Goal: Transaction & Acquisition: Purchase product/service

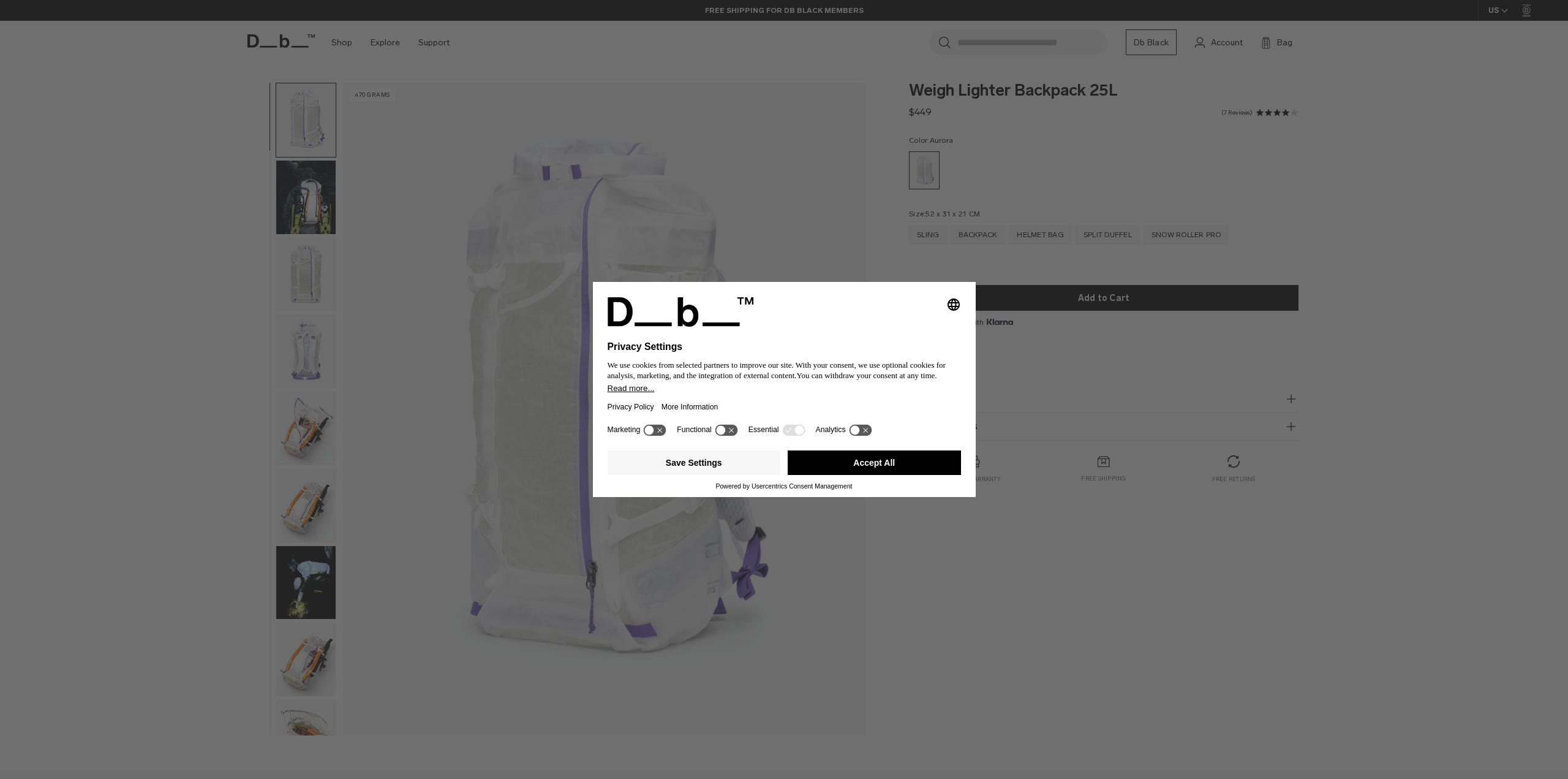
click at [916, 239] on div "Selecting an option will immediately change the language Privacy Settings We us…" at bounding box center [784, 389] width 1568 height 779
click at [848, 465] on button "Accept All" at bounding box center [874, 462] width 173 height 25
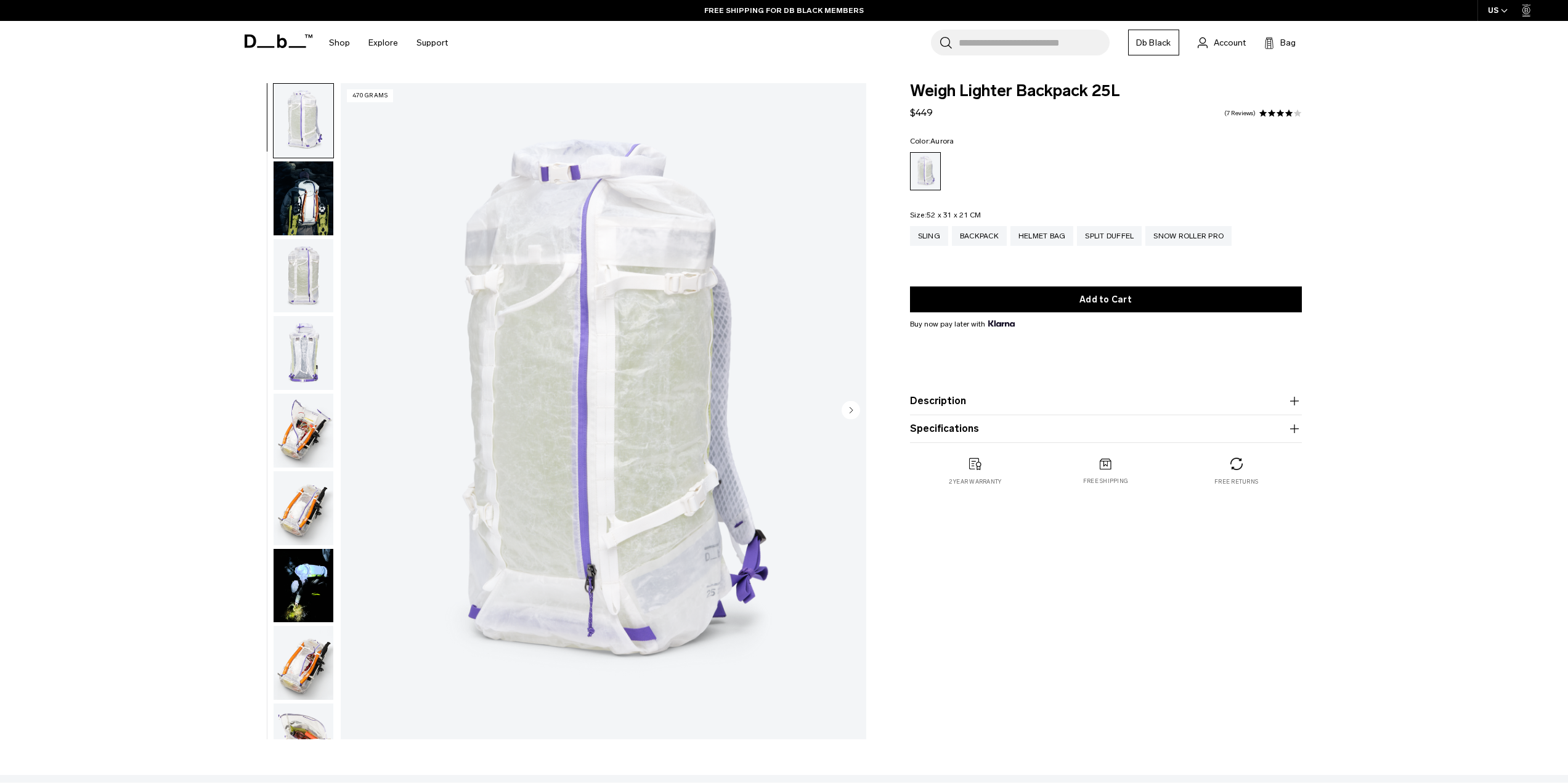
click at [295, 196] on img "button" at bounding box center [303, 198] width 60 height 74
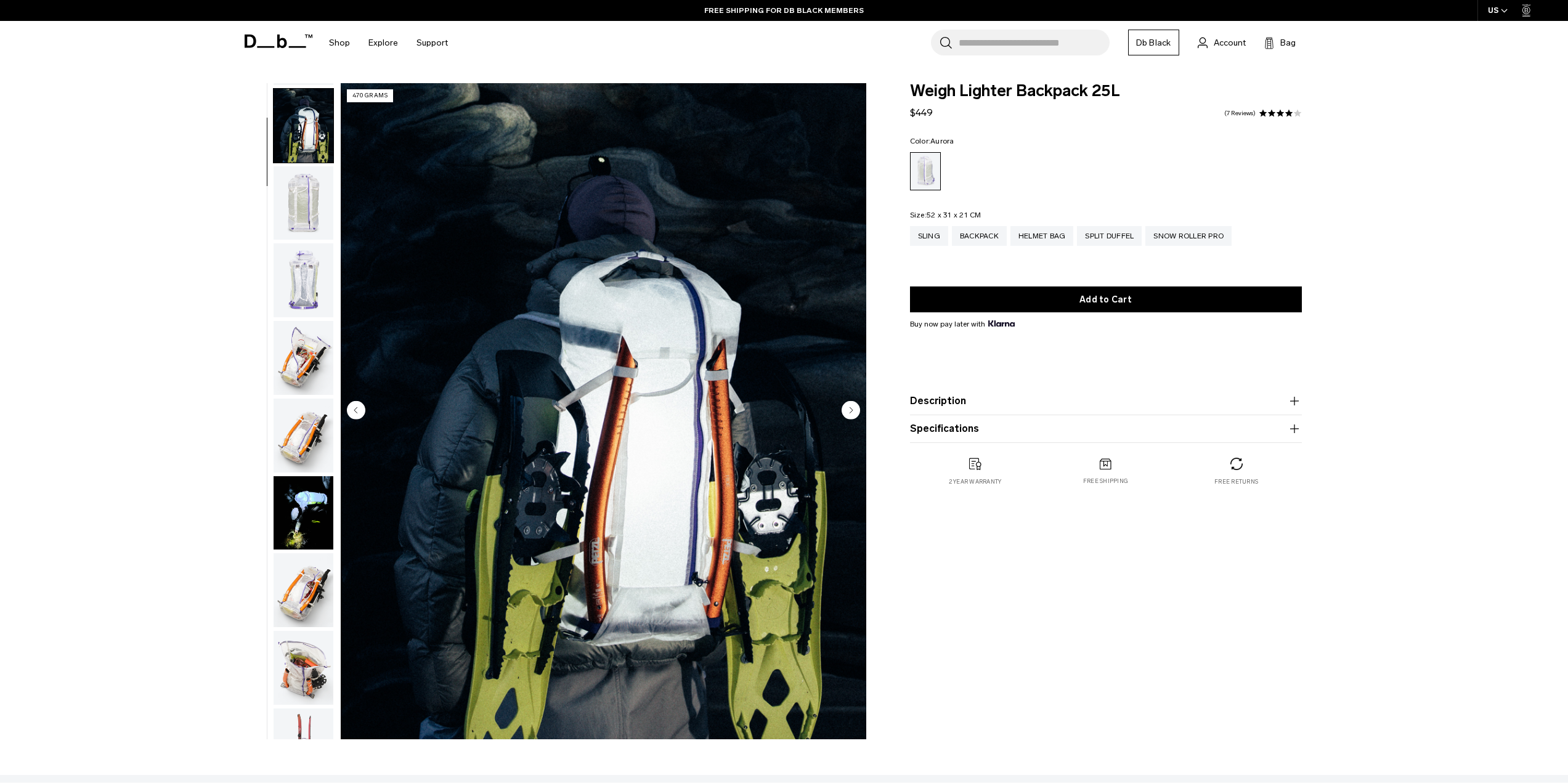
scroll to position [78, 0]
click at [307, 267] on img "button" at bounding box center [303, 275] width 60 height 74
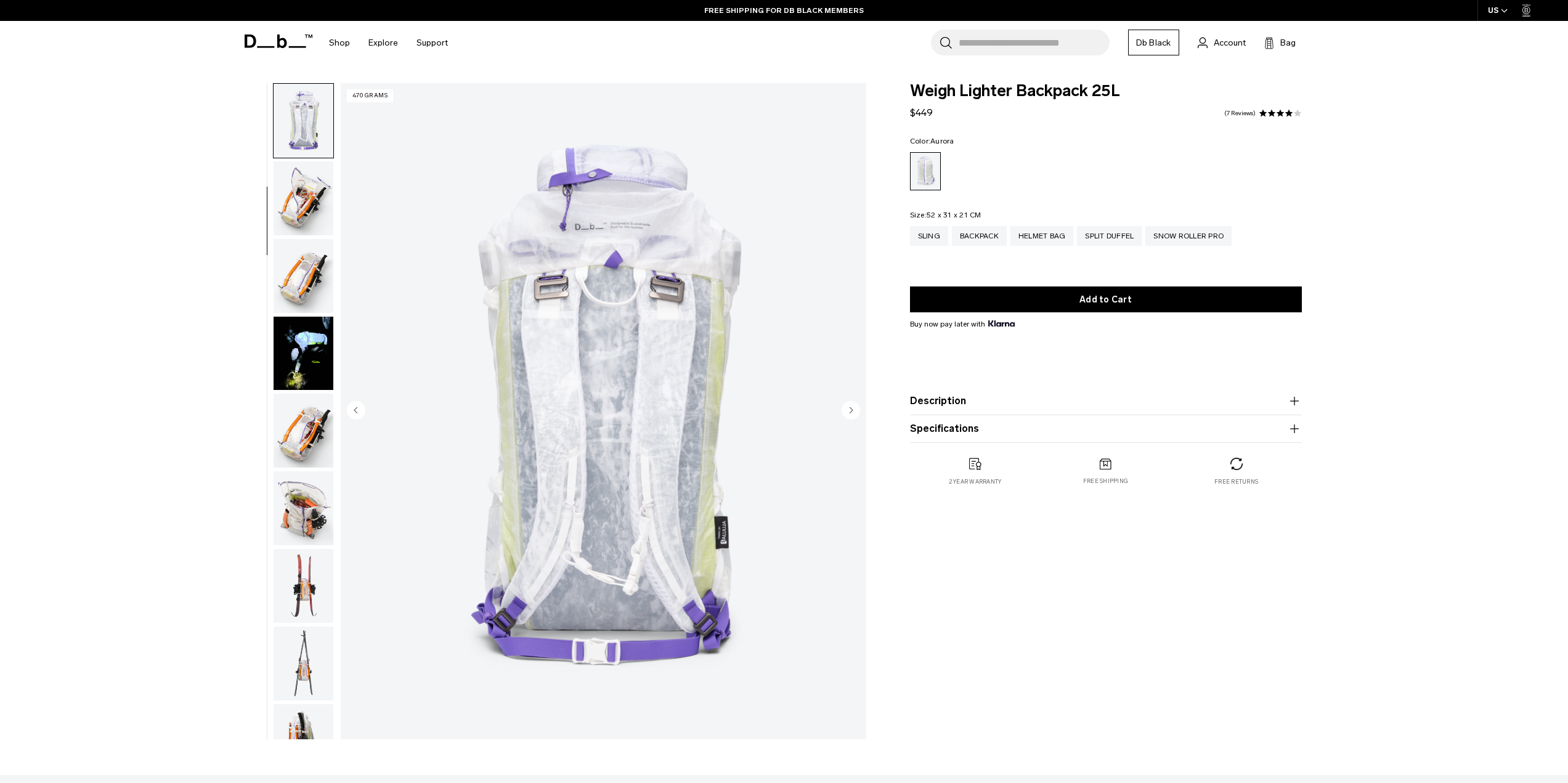
click at [300, 197] on img "button" at bounding box center [303, 198] width 60 height 74
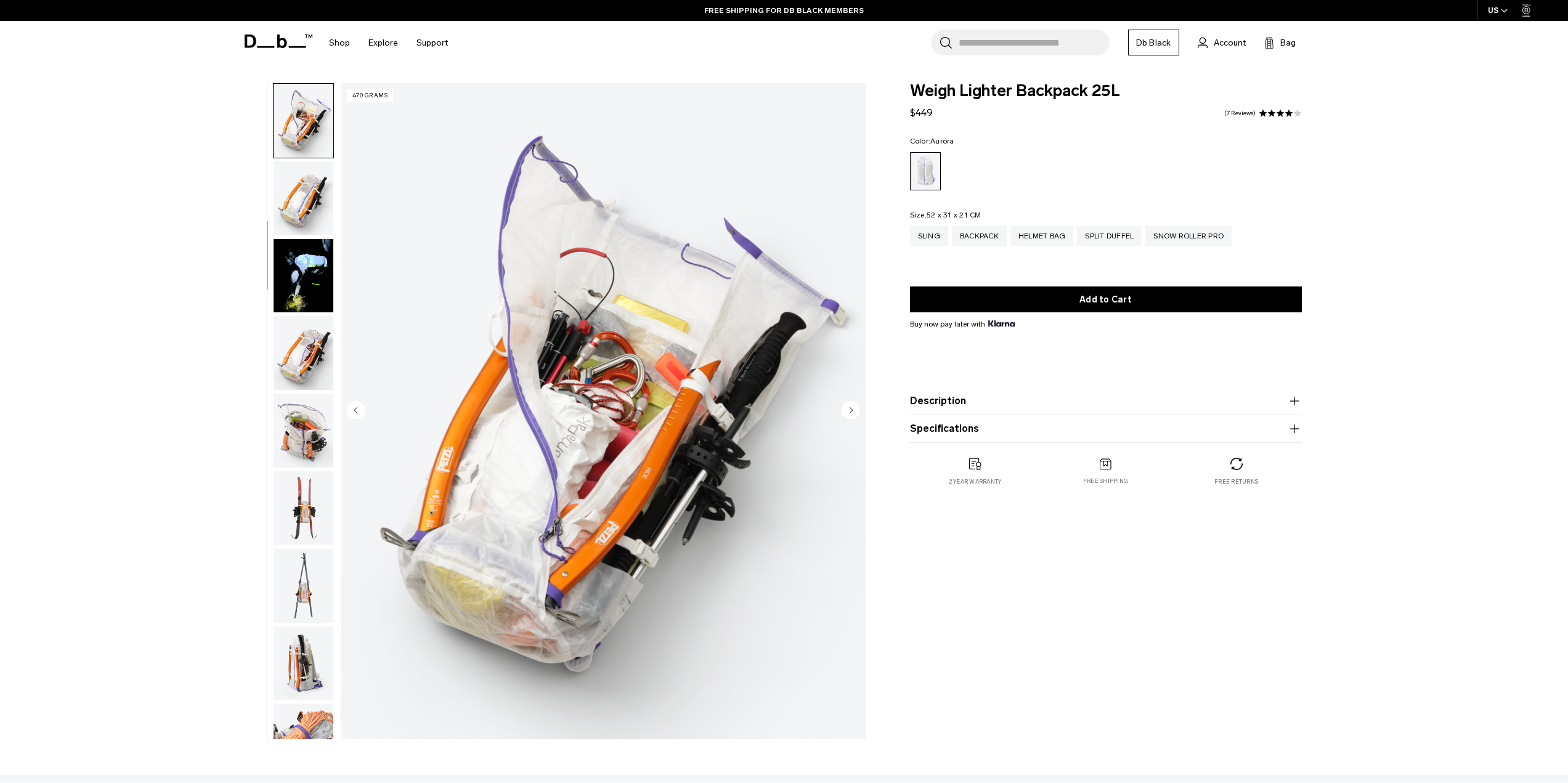
click at [300, 197] on img "button" at bounding box center [303, 198] width 60 height 74
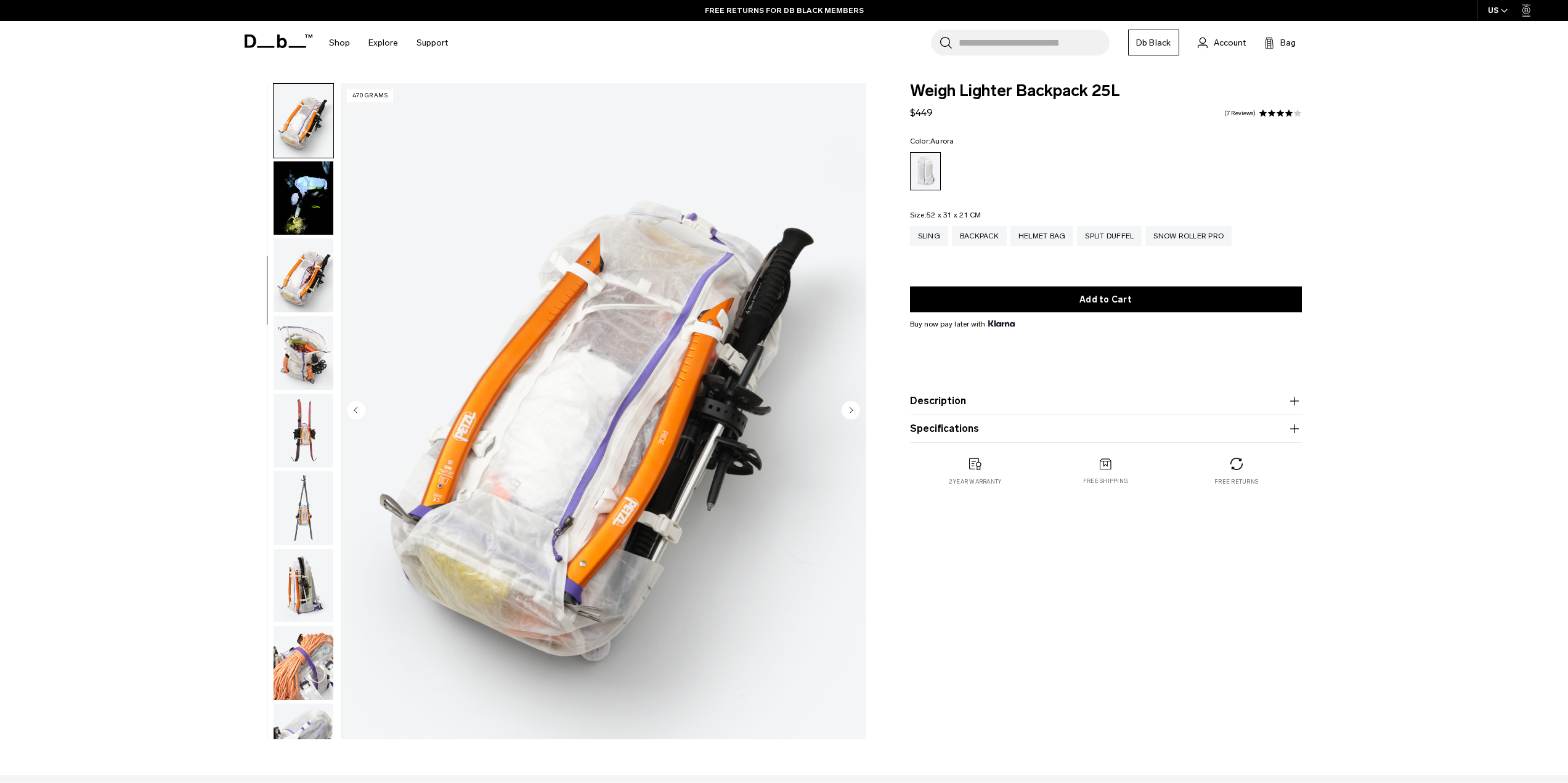
click at [300, 197] on img "button" at bounding box center [303, 198] width 60 height 74
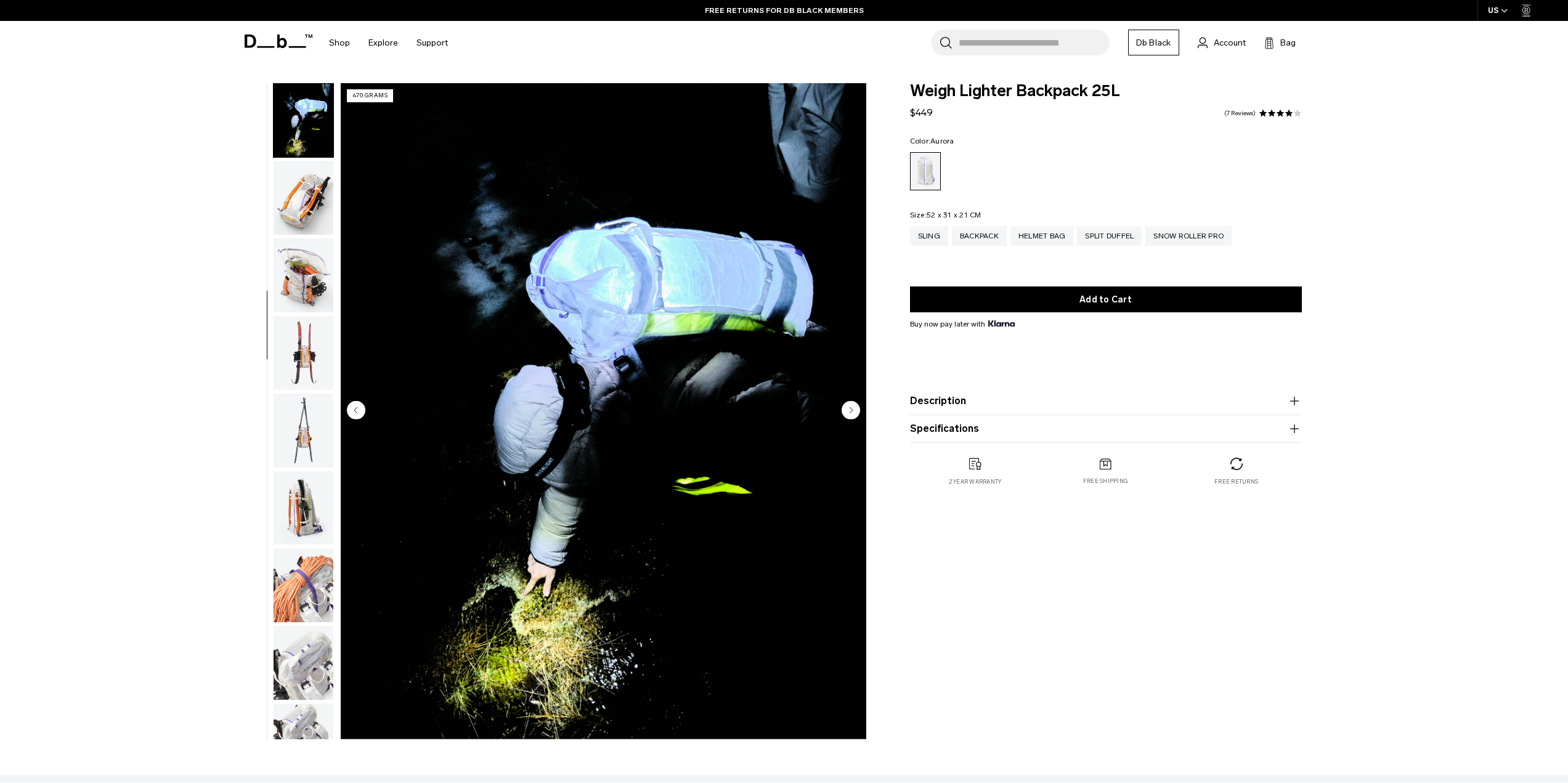
click at [300, 214] on img "button" at bounding box center [303, 197] width 60 height 74
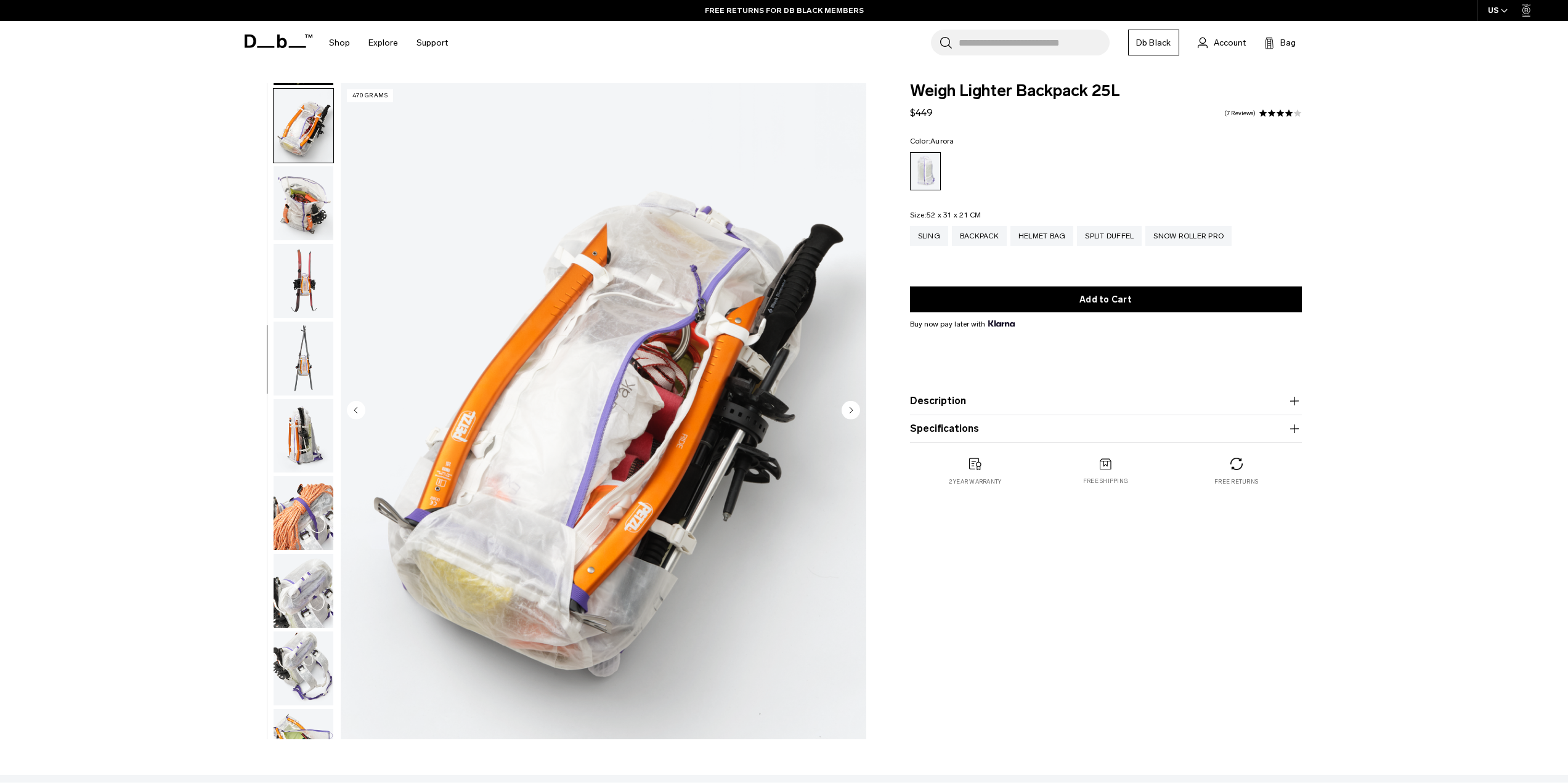
scroll to position [542, 0]
click at [1023, 232] on div "Helmet Bag" at bounding box center [1041, 235] width 63 height 19
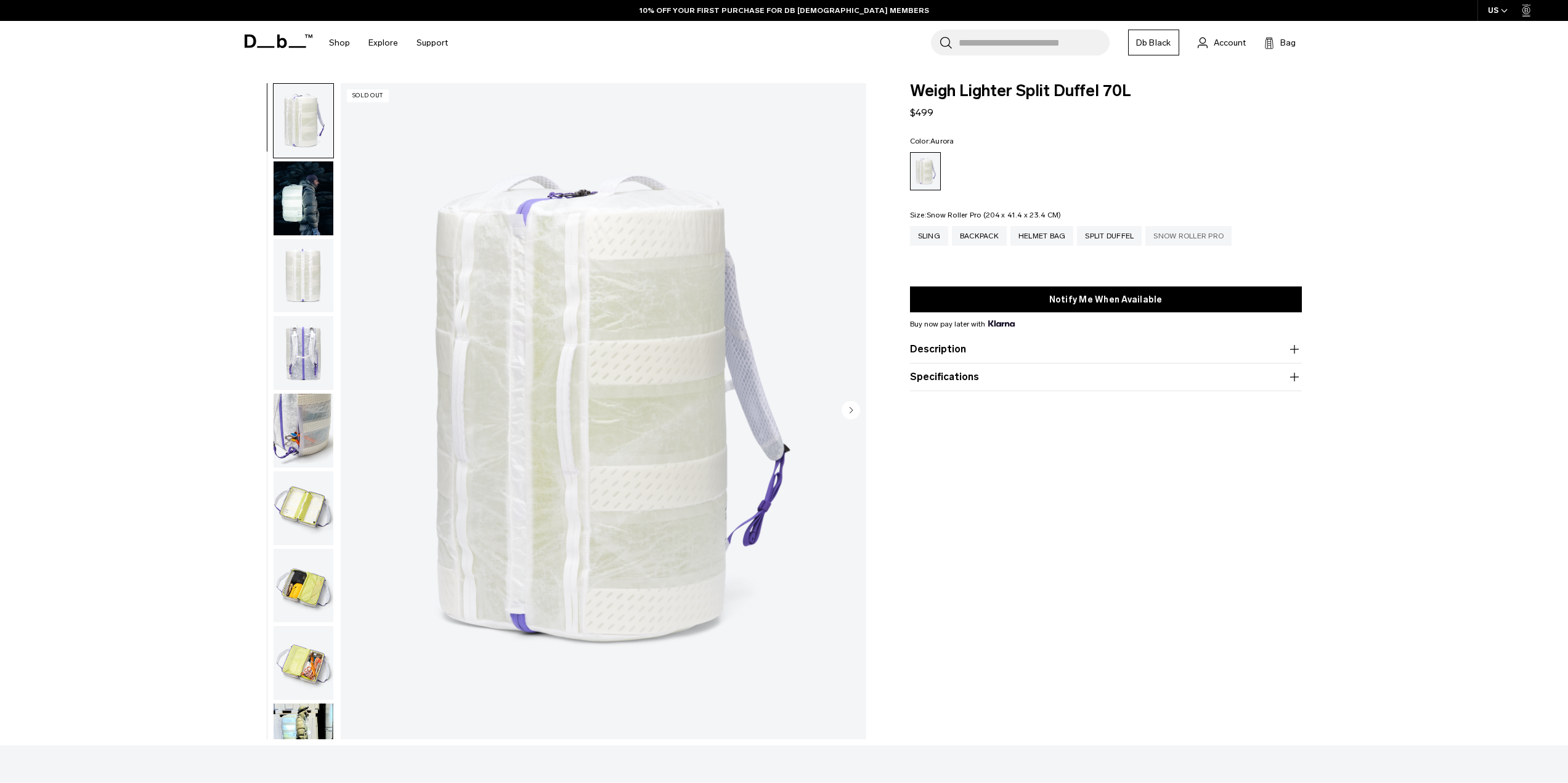
click at [1165, 235] on div "Snow Roller Pro" at bounding box center [1188, 235] width 86 height 19
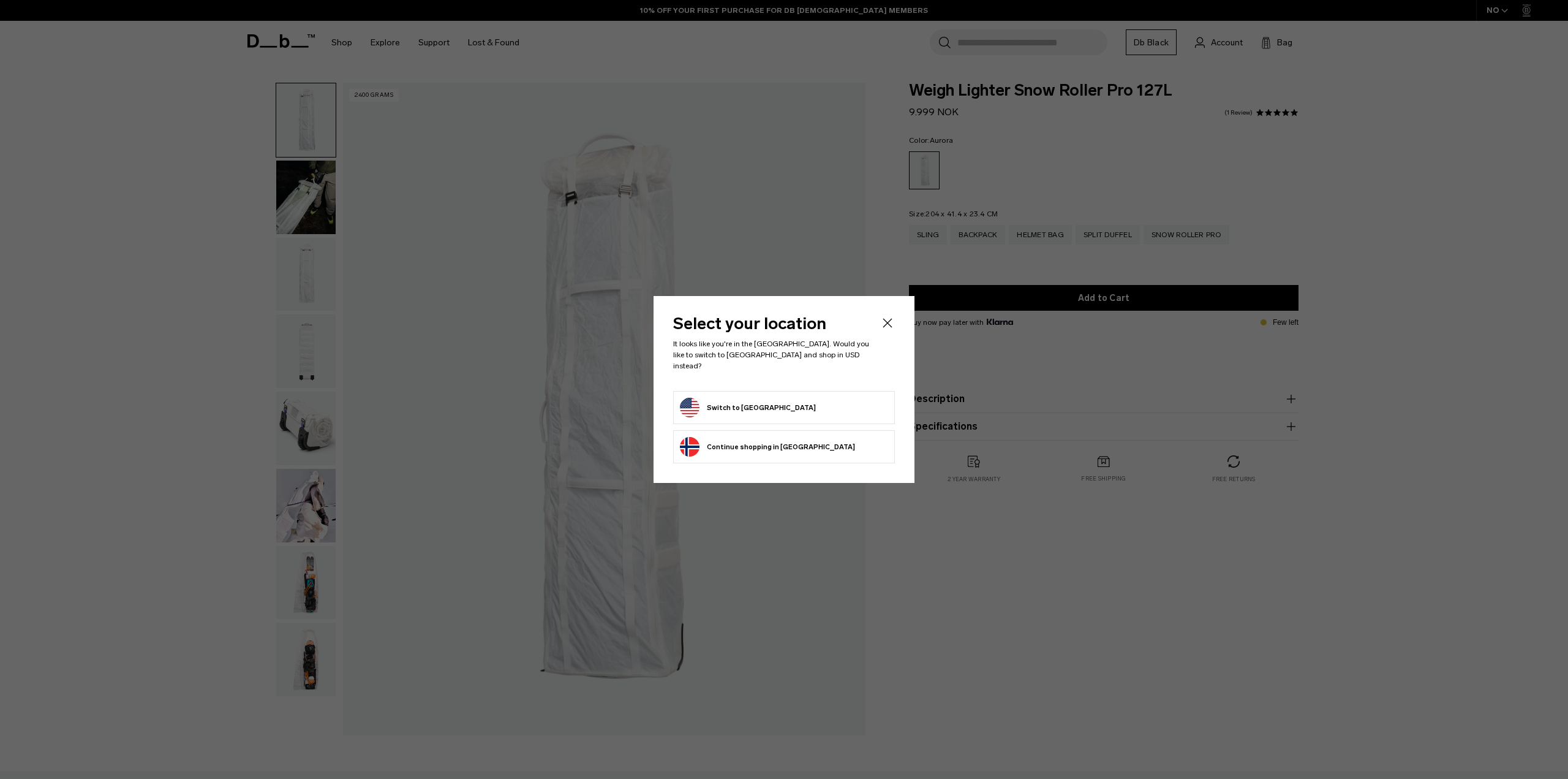
click at [818, 409] on form "Switch to [GEOGRAPHIC_DATA]" at bounding box center [784, 406] width 208 height 19
click at [726, 406] on button "Switch to [GEOGRAPHIC_DATA]" at bounding box center [747, 406] width 136 height 19
